Goal: Task Accomplishment & Management: Manage account settings

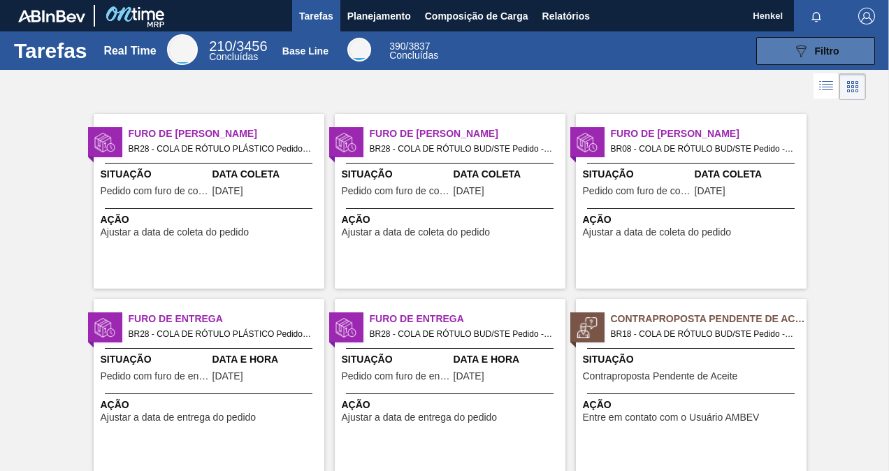
click at [808, 50] on div "089F7B8B-B2A5-4AFE-B5C0-19BA573D28AC Filtro" at bounding box center [815, 51] width 47 height 17
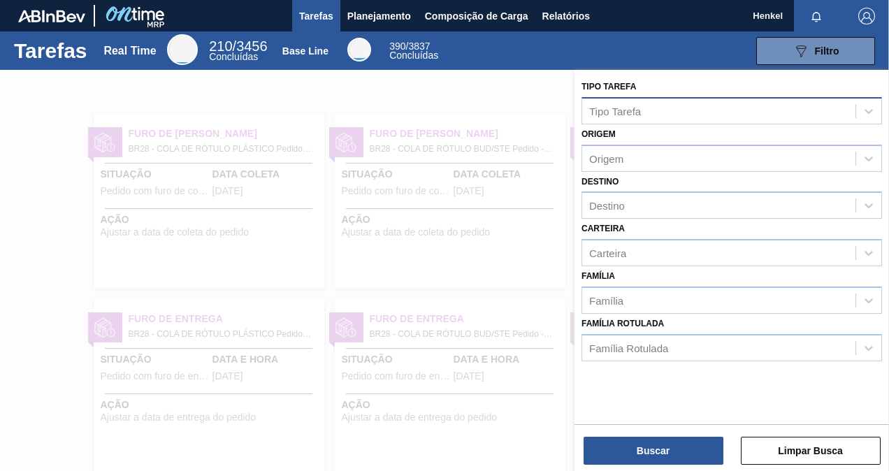
click at [723, 110] on div "Tipo Tarefa" at bounding box center [718, 111] width 273 height 20
click at [706, 73] on div "Tipo Tarefa Tipo Tarefa Origem Origem Destino Destino Carteira Carteira Família…" at bounding box center [731, 219] width 314 height 298
click at [398, 8] on span "Planejamento" at bounding box center [379, 16] width 64 height 17
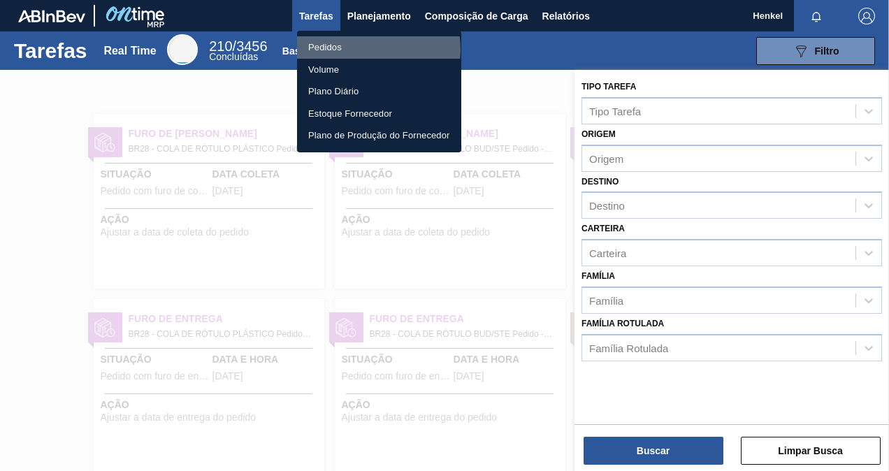
click at [366, 49] on li "Pedidos" at bounding box center [379, 47] width 164 height 22
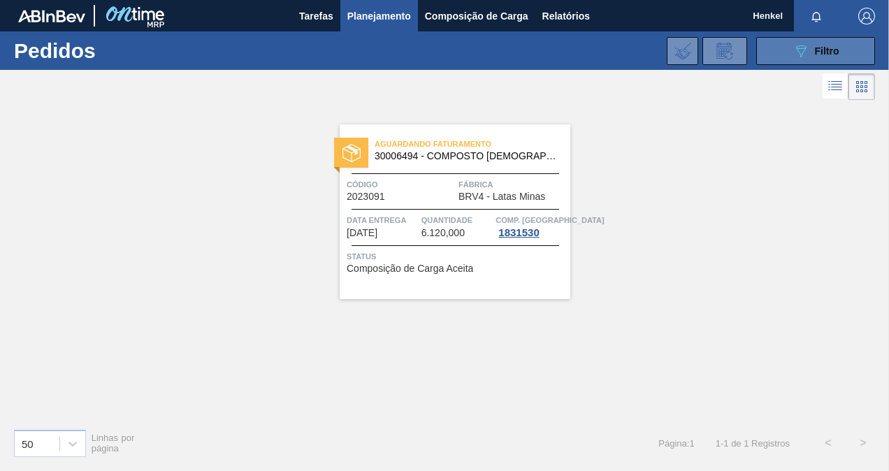
click at [798, 48] on icon "089F7B8B-B2A5-4AFE-B5C0-19BA573D28AC" at bounding box center [800, 51] width 17 height 17
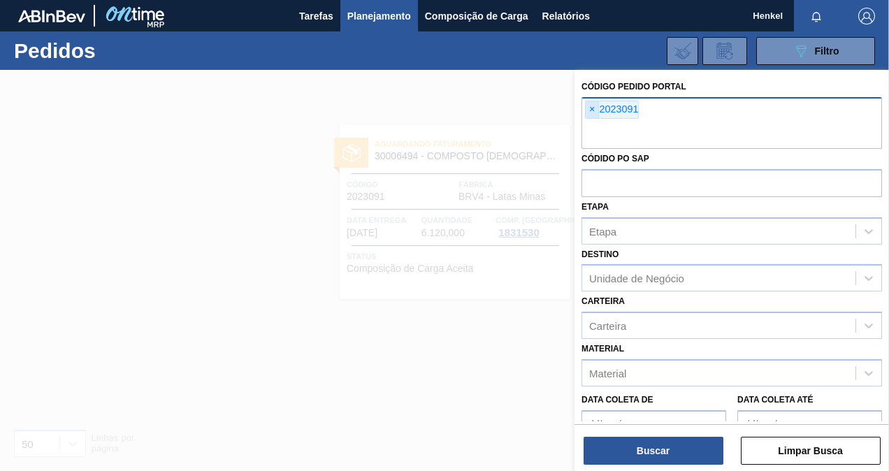
click at [594, 105] on span "×" at bounding box center [591, 109] width 13 height 17
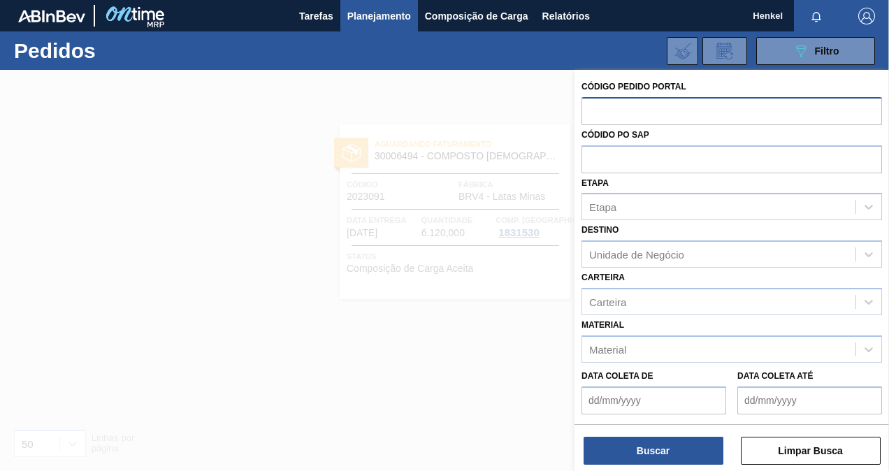
paste input "text"
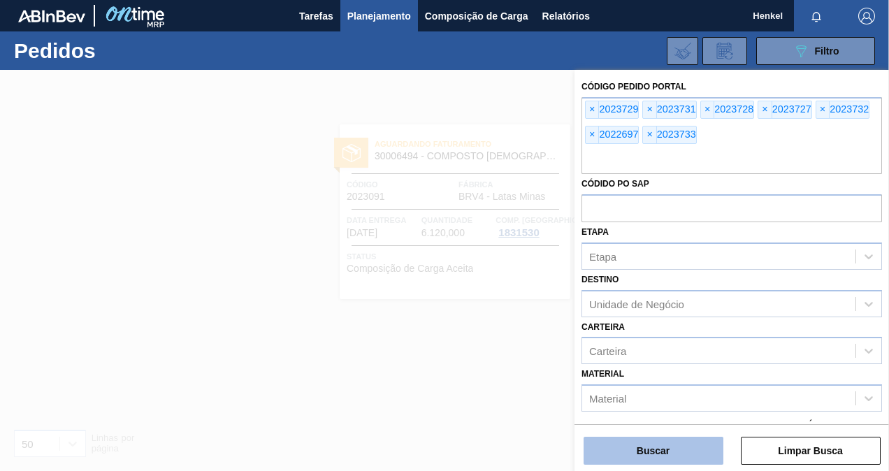
click at [661, 462] on button "Buscar" at bounding box center [653, 451] width 140 height 28
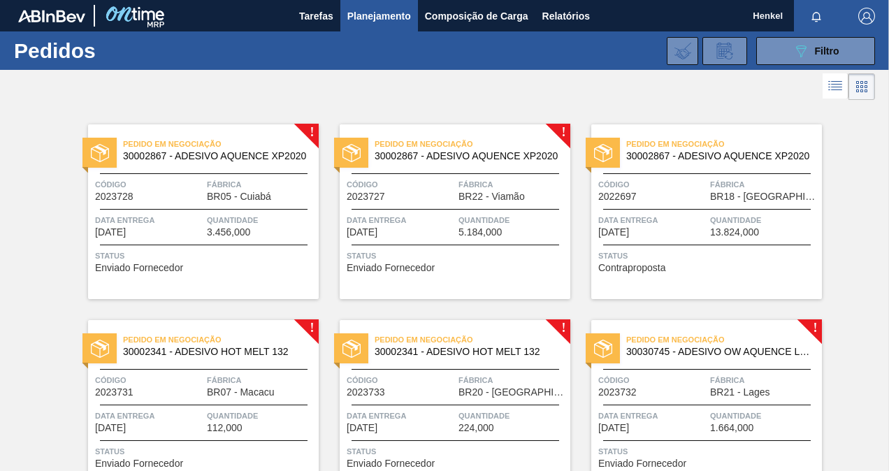
click at [228, 209] on div at bounding box center [203, 209] width 207 height 1
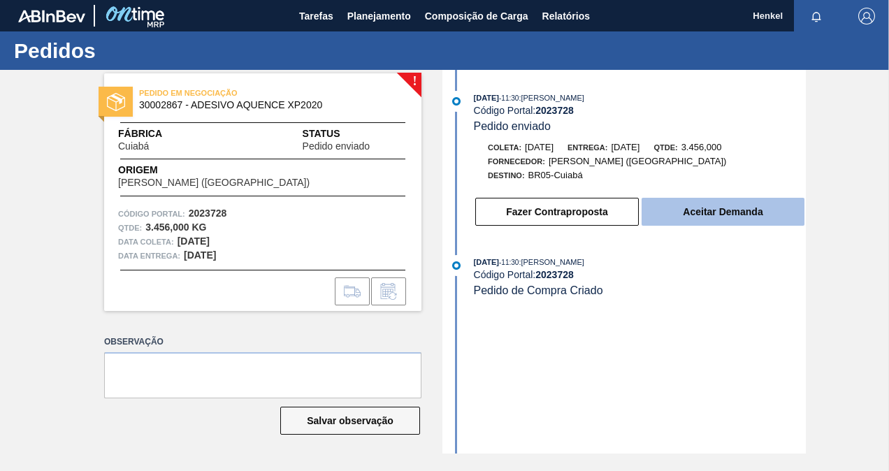
click at [713, 217] on button "Aceitar Demanda" at bounding box center [722, 212] width 163 height 28
click at [701, 220] on button "Aceitar Demanda" at bounding box center [722, 212] width 163 height 28
click at [705, 219] on button "Aceitar Demanda" at bounding box center [722, 212] width 163 height 28
click at [736, 220] on button "Aceitar Demanda" at bounding box center [722, 212] width 163 height 28
click at [713, 206] on button "Aceitar Demanda" at bounding box center [722, 212] width 163 height 28
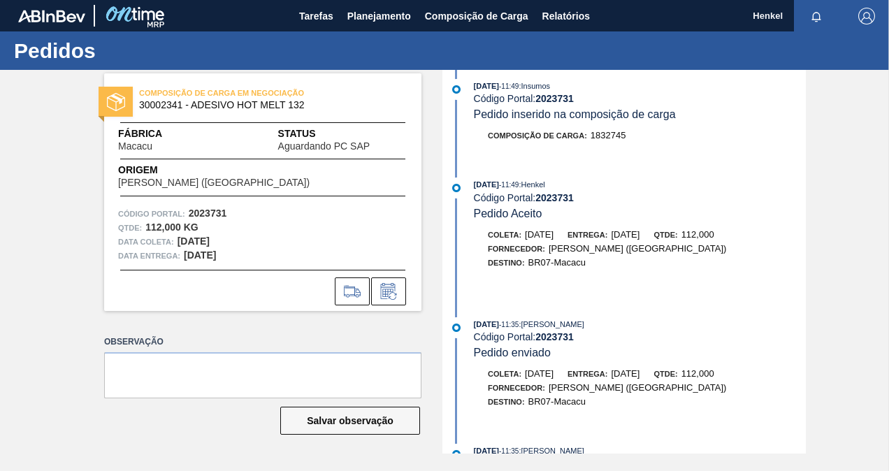
scroll to position [155, 0]
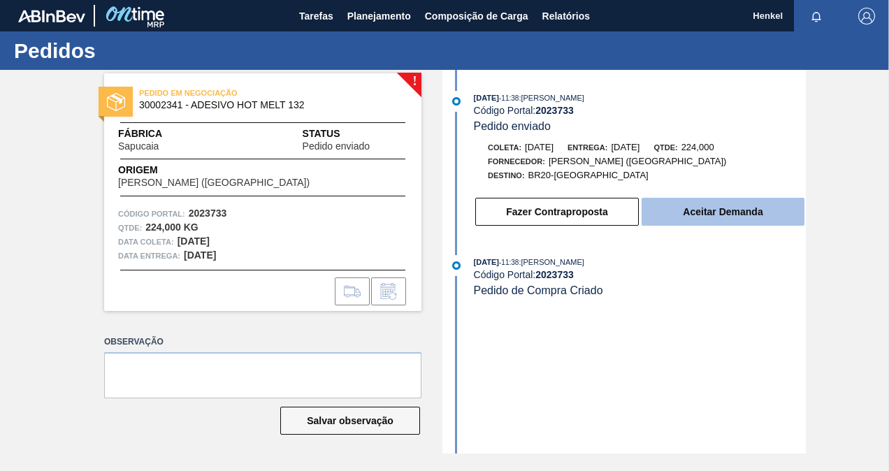
click at [670, 210] on button "Aceitar Demanda" at bounding box center [722, 212] width 163 height 28
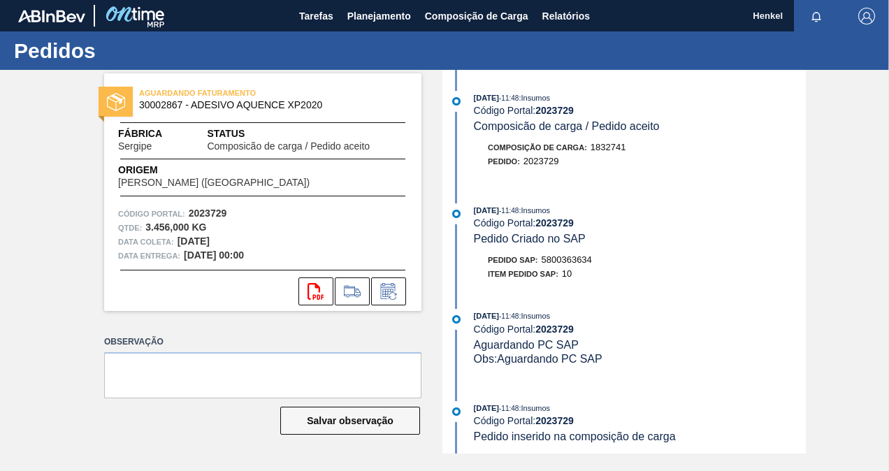
click at [207, 207] on strong "2023729" at bounding box center [208, 212] width 38 height 11
copy strong "2023729"
click at [321, 292] on icon "svg{fill:#ff0000}" at bounding box center [315, 291] width 17 height 17
click at [312, 290] on icon "svg{fill:#ff0000}" at bounding box center [315, 291] width 17 height 17
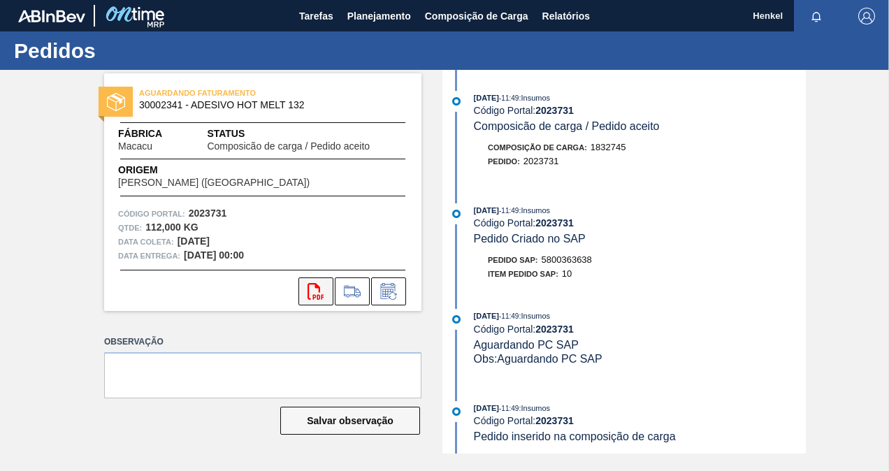
click at [323, 293] on icon "svg{fill:#ff0000}" at bounding box center [315, 291] width 17 height 17
click at [319, 282] on button "svg{fill:#ff0000}" at bounding box center [315, 291] width 35 height 28
click at [314, 288] on icon "svg{fill:#ff0000}" at bounding box center [315, 291] width 17 height 17
click at [319, 293] on icon "svg{fill:#ff0000}" at bounding box center [315, 291] width 17 height 17
